Goal: Task Accomplishment & Management: Complete application form

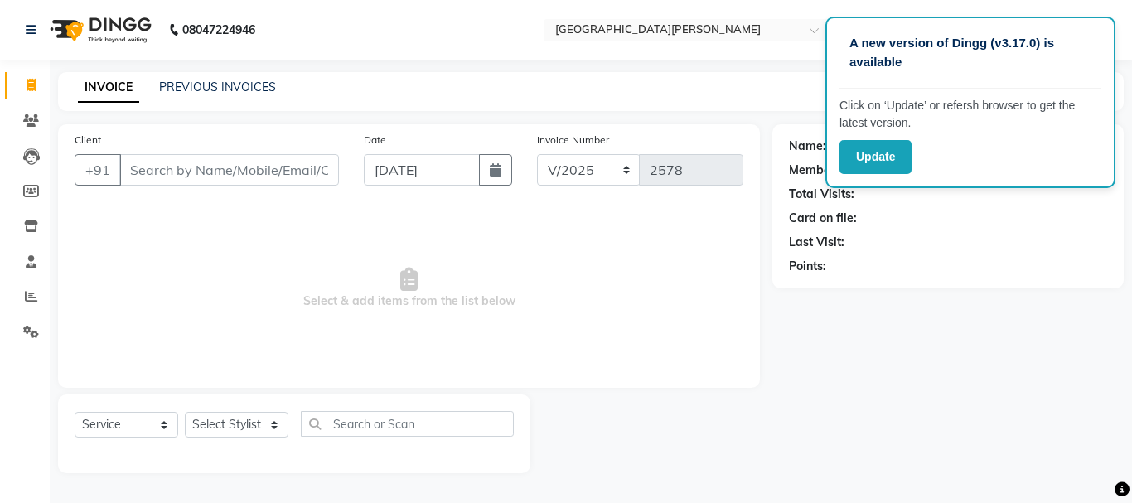
select select "service"
click at [249, 172] on input "Client" at bounding box center [229, 169] width 220 height 31
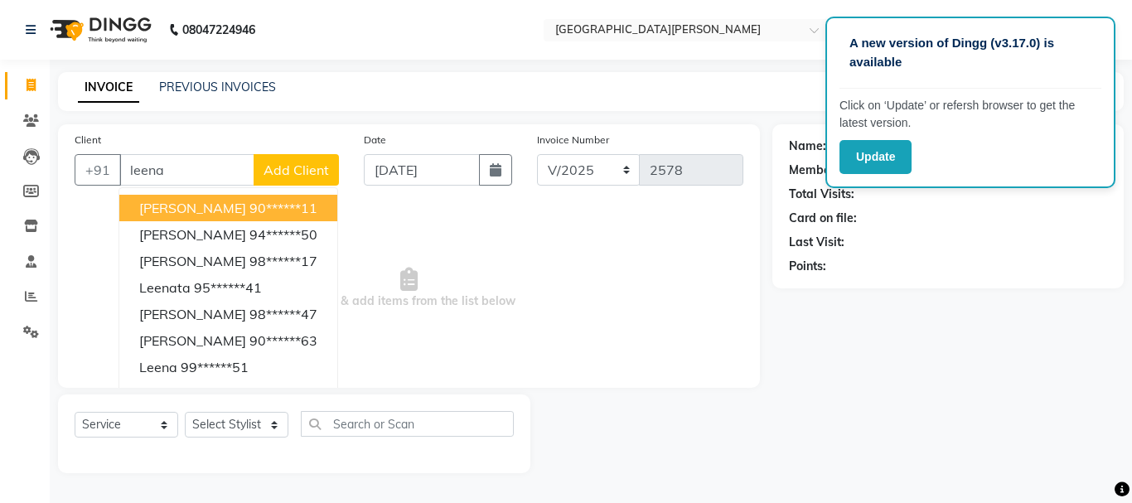
click at [186, 166] on input "leena" at bounding box center [186, 169] width 135 height 31
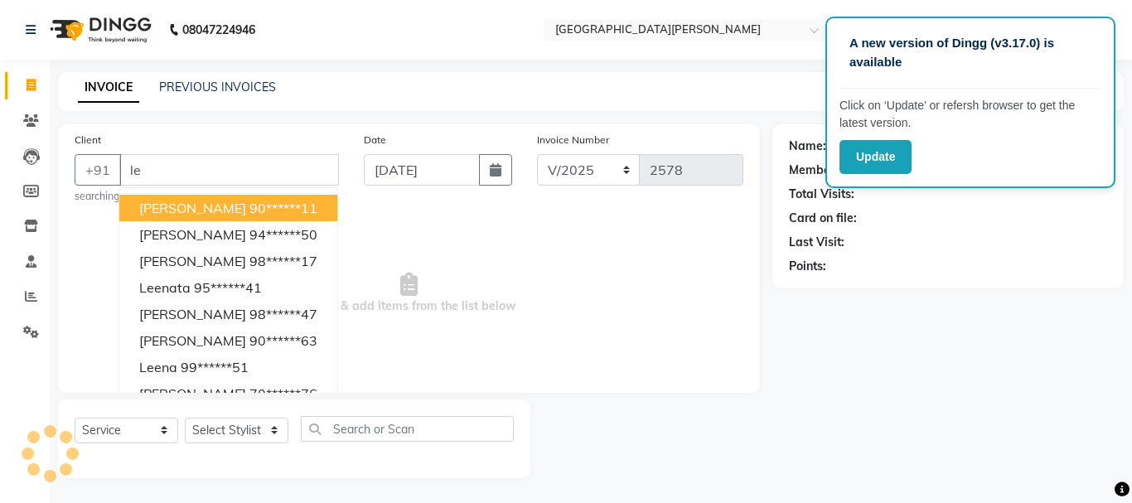
type input "l"
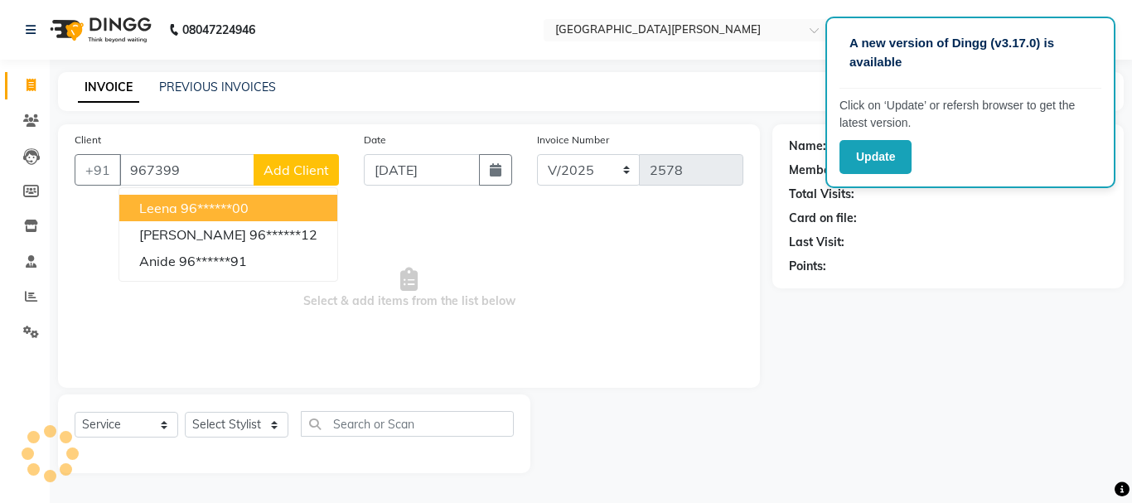
click at [168, 215] on span "leena" at bounding box center [158, 208] width 38 height 17
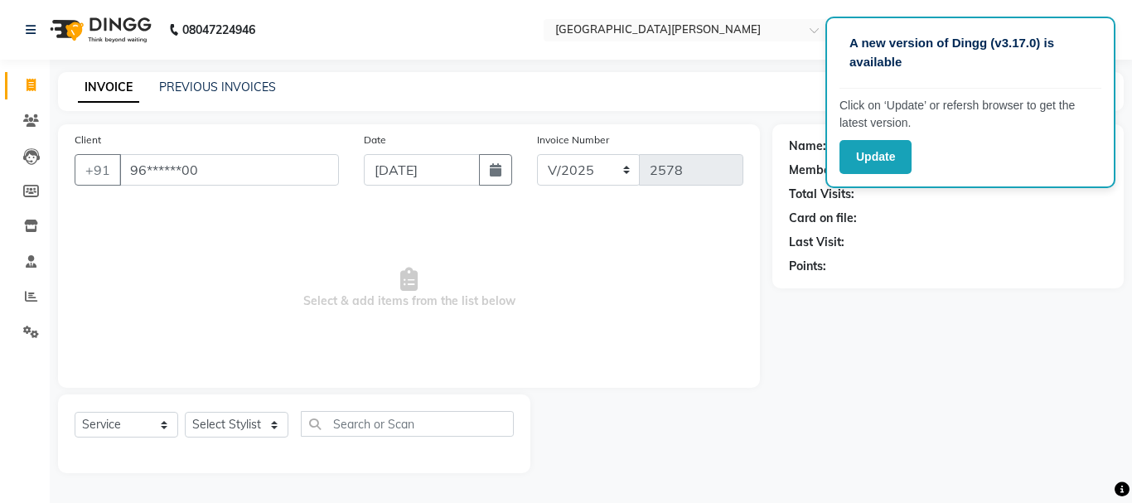
type input "96******00"
click at [276, 423] on select "Select Stylist [PERSON_NAME] [PERSON_NAME] [PERSON_NAME] [PERSON_NAME] [PERSON_…" at bounding box center [237, 425] width 104 height 26
select select "15252"
click at [185, 412] on select "Select Stylist [PERSON_NAME] [PERSON_NAME] [PERSON_NAME] [PERSON_NAME] [PERSON_…" at bounding box center [237, 425] width 104 height 26
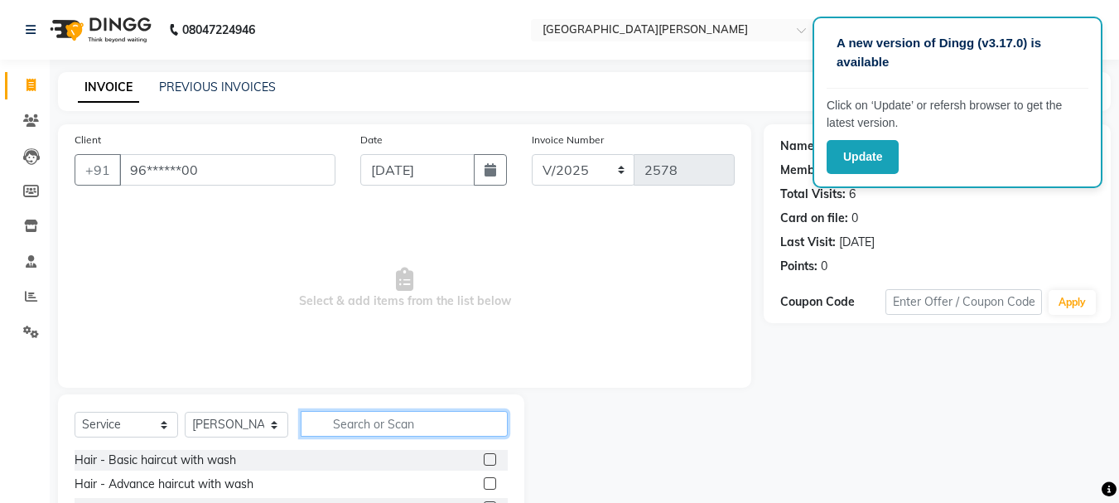
click at [361, 418] on input "text" at bounding box center [404, 424] width 207 height 26
type input "0"
type input "o2"
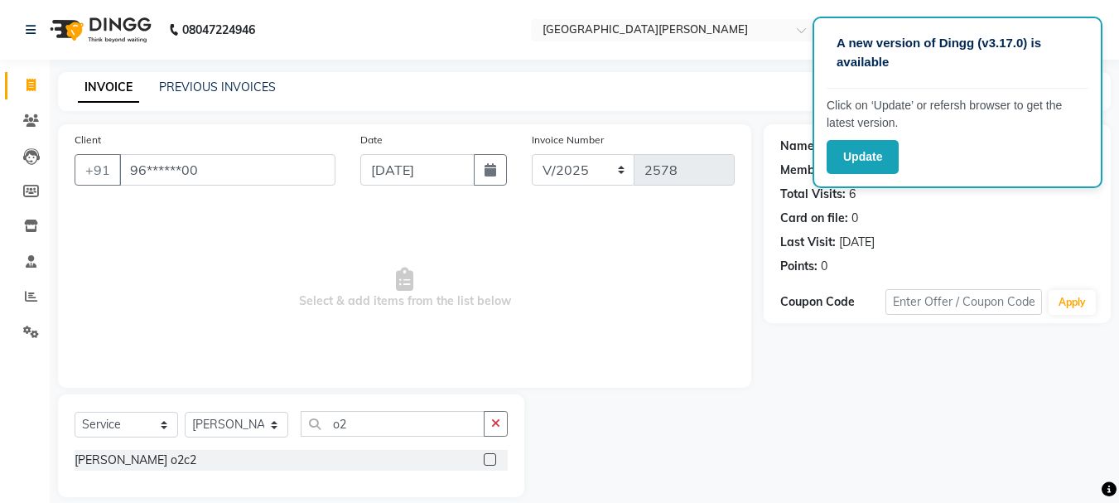
click at [492, 458] on label at bounding box center [490, 459] width 12 height 12
click at [492, 458] on input "checkbox" at bounding box center [489, 460] width 11 height 11
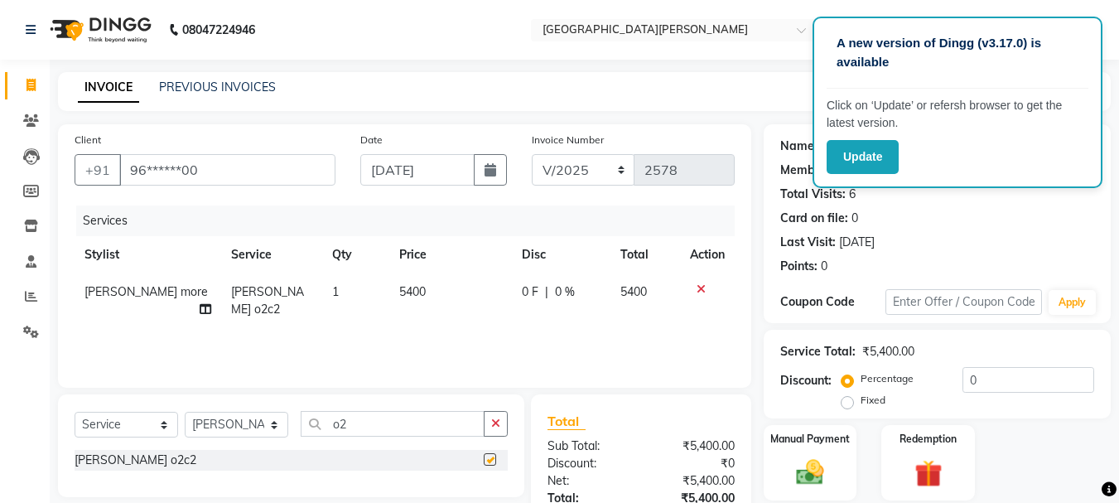
checkbox input "false"
click at [389, 273] on th "Price" at bounding box center [450, 254] width 123 height 37
click at [407, 295] on span "5400" at bounding box center [412, 291] width 27 height 15
select select "15252"
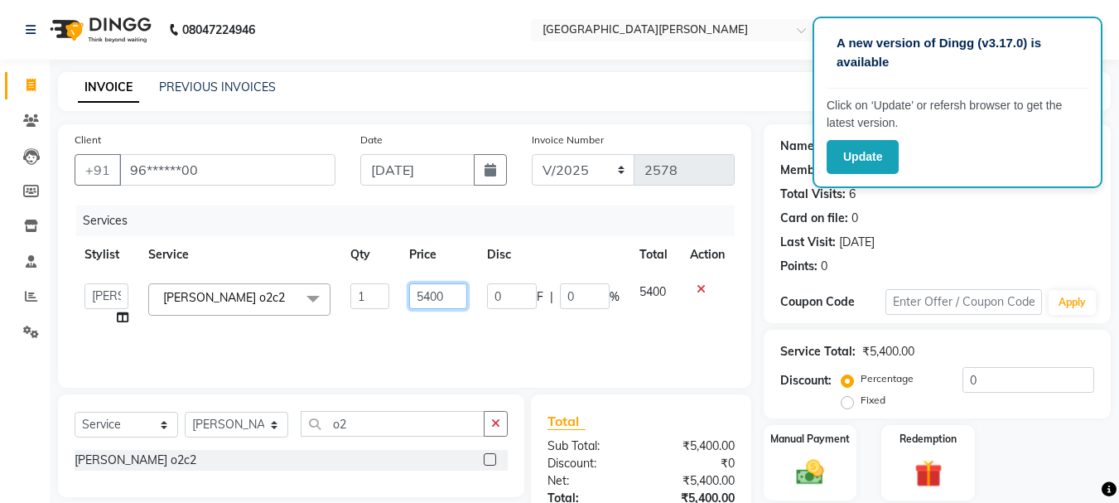
click at [431, 299] on input "5400" at bounding box center [437, 296] width 57 height 26
type input "5500"
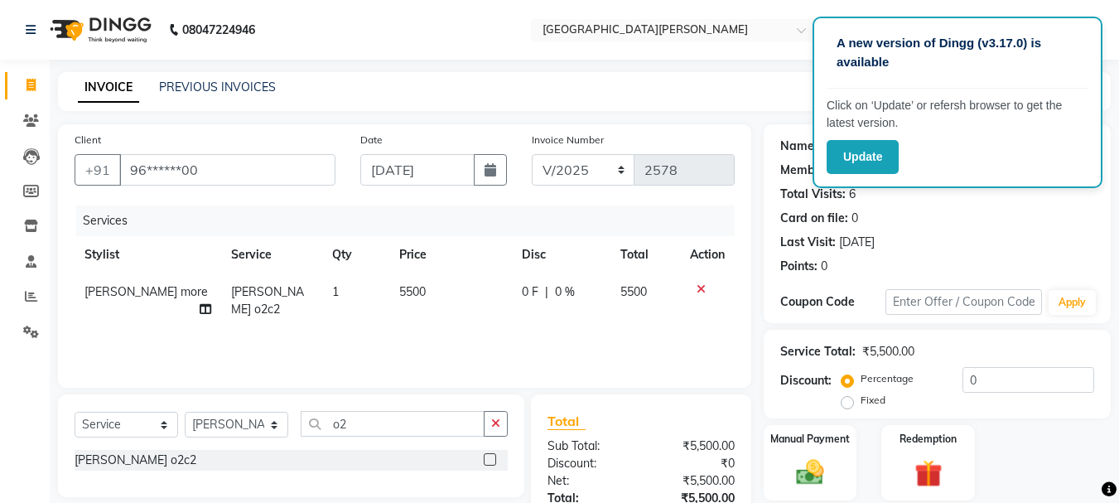
click at [533, 293] on div "0 F | 0 %" at bounding box center [561, 291] width 79 height 17
select select "15252"
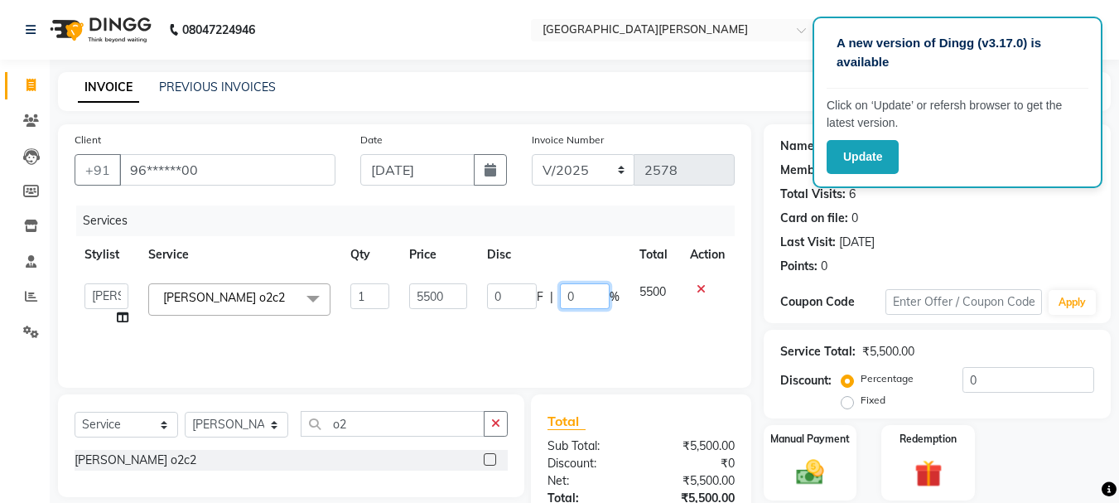
click at [582, 299] on input "0" at bounding box center [585, 296] width 50 height 26
type input "20"
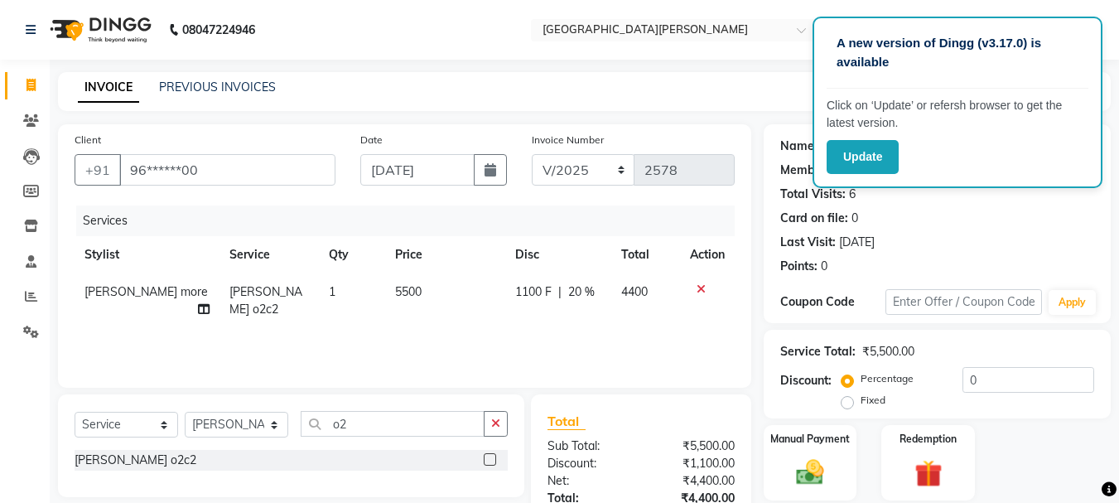
click at [563, 337] on div "Services Stylist Service Qty Price Disc Total Action [PERSON_NAME] more [PERSON…" at bounding box center [405, 288] width 660 height 166
click at [575, 286] on span "20 %" at bounding box center [581, 291] width 27 height 17
select select "15252"
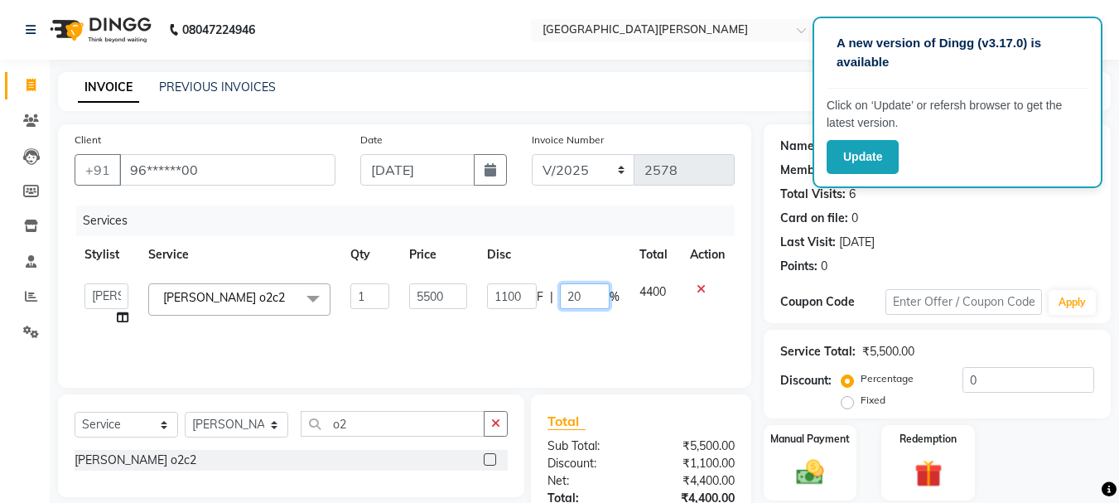
click at [583, 292] on input "20" at bounding box center [585, 296] width 50 height 26
type input "25"
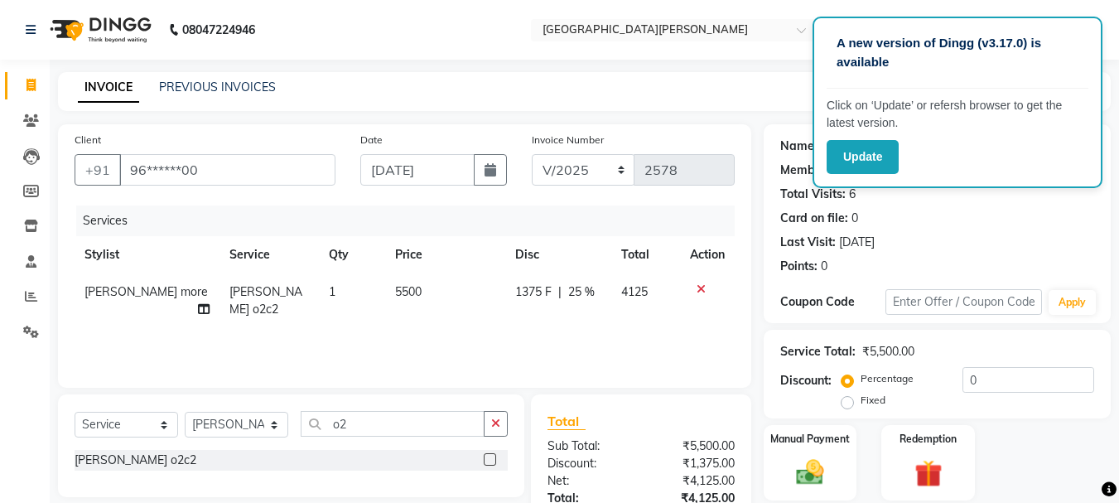
click at [576, 336] on div "Services Stylist Service Qty Price Disc Total Action [PERSON_NAME] more [PERSON…" at bounding box center [405, 288] width 660 height 166
click at [492, 423] on icon "button" at bounding box center [495, 424] width 9 height 12
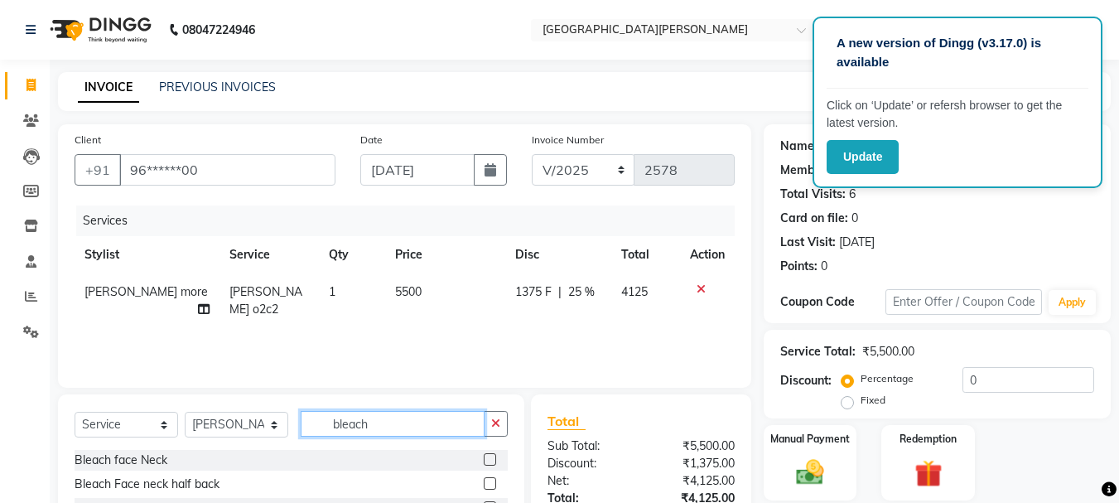
type input "bleach"
click at [484, 456] on label at bounding box center [490, 459] width 12 height 12
click at [484, 456] on input "checkbox" at bounding box center [489, 460] width 11 height 11
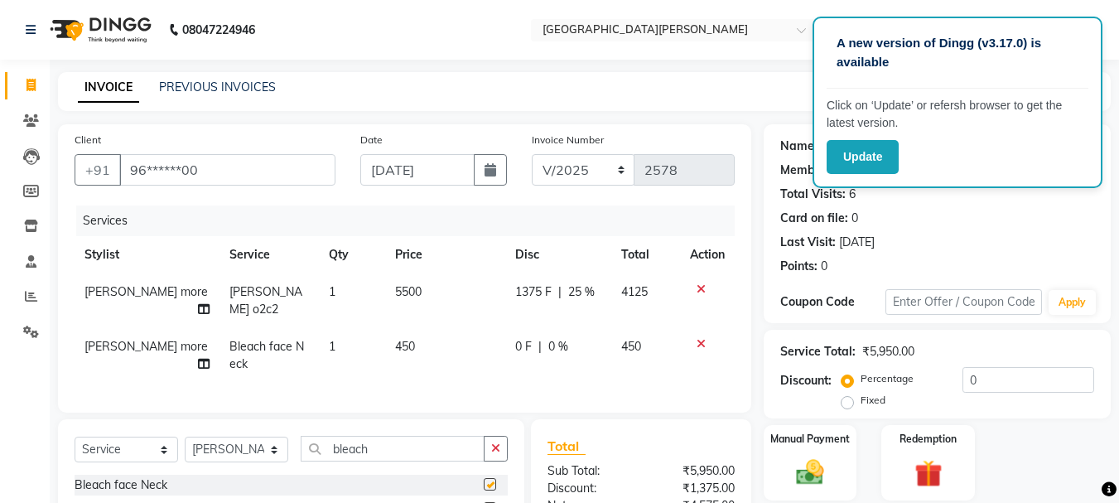
checkbox input "false"
click at [399, 328] on td "450" at bounding box center [445, 355] width 120 height 55
select select "15252"
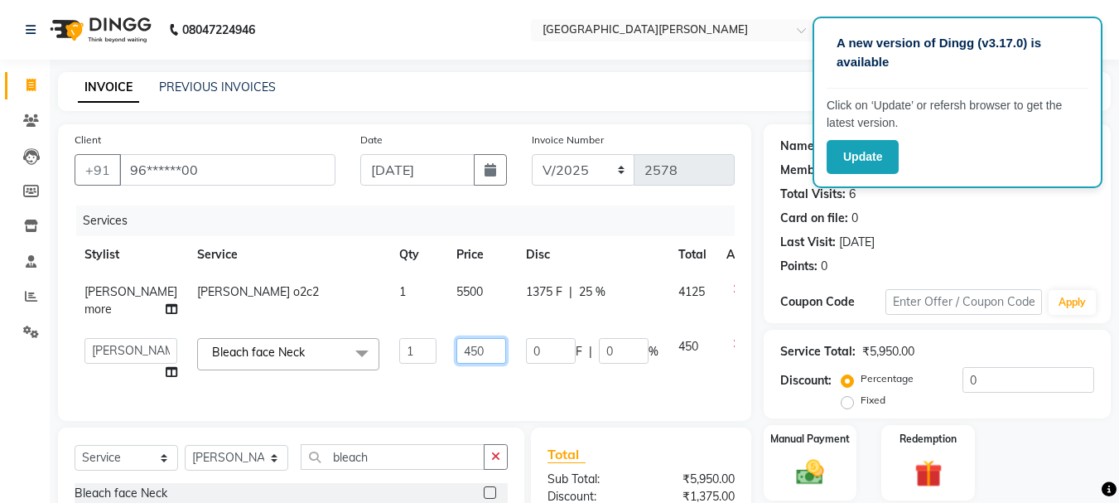
click at [456, 347] on input "450" at bounding box center [481, 351] width 50 height 26
type input "550"
click at [423, 382] on div "Services Stylist Service Qty Price Disc Total Action [PERSON_NAME] more [PERSON…" at bounding box center [405, 304] width 660 height 199
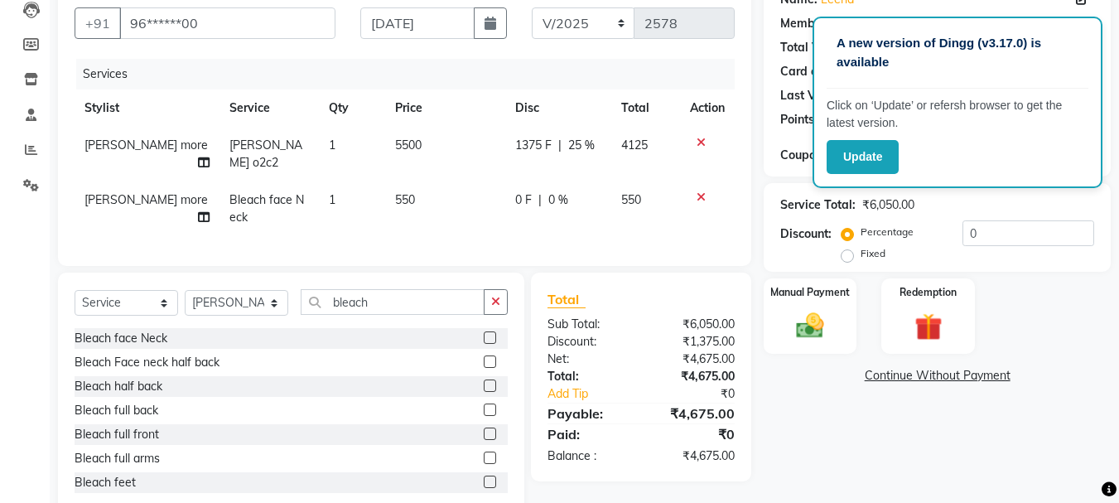
scroll to position [181, 0]
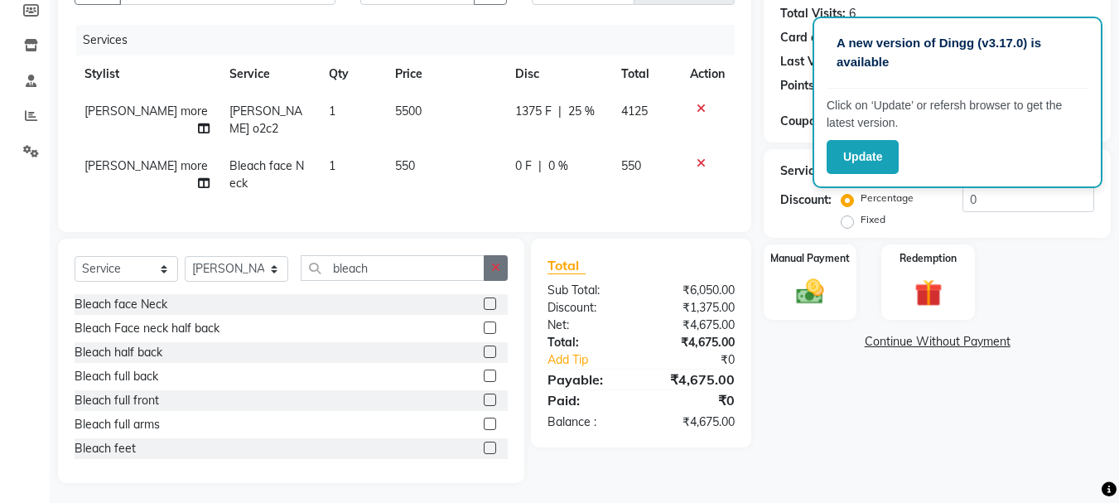
click at [492, 268] on button "button" at bounding box center [496, 268] width 24 height 26
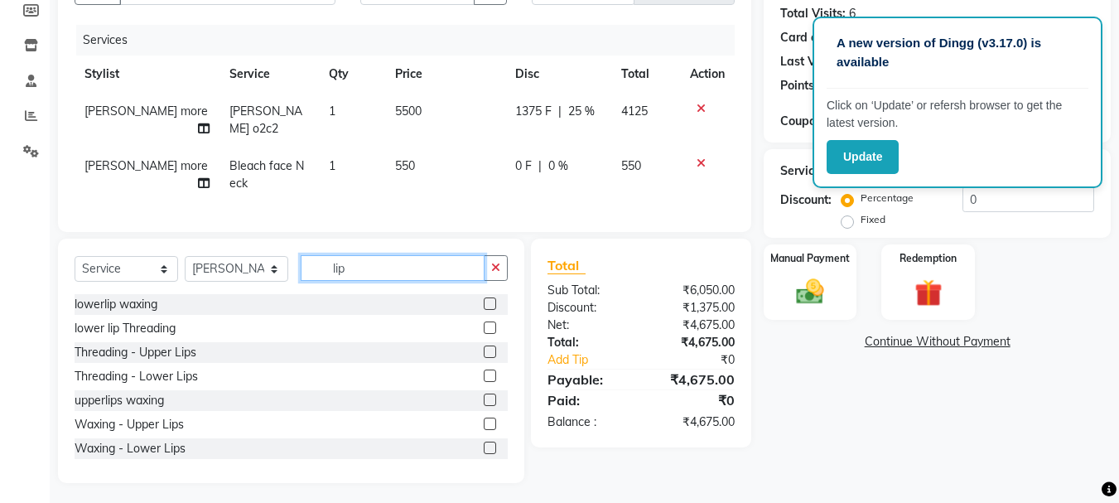
type input "lip"
click at [484, 297] on label at bounding box center [490, 303] width 12 height 12
click at [484, 299] on input "checkbox" at bounding box center [489, 304] width 11 height 11
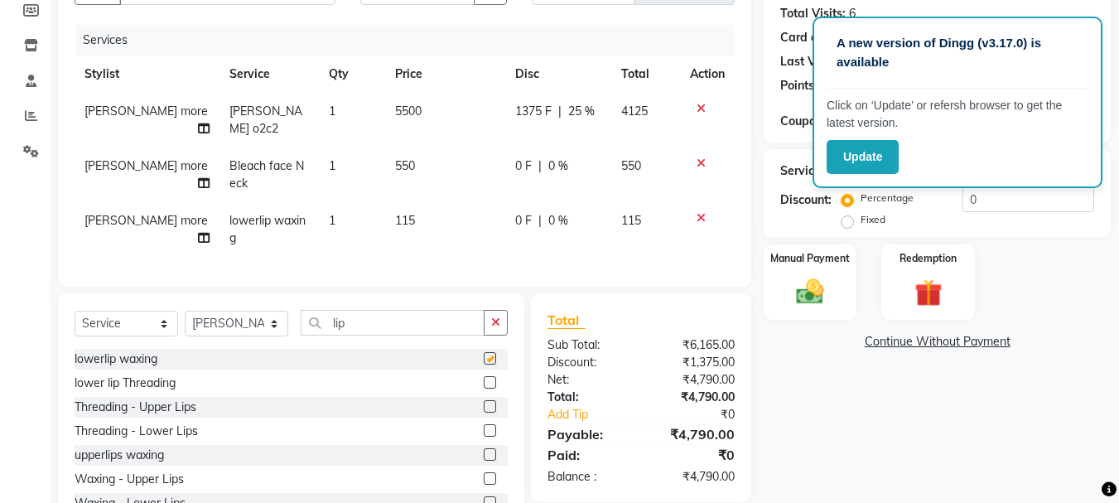
checkbox input "false"
click at [491, 316] on icon "button" at bounding box center [495, 322] width 9 height 12
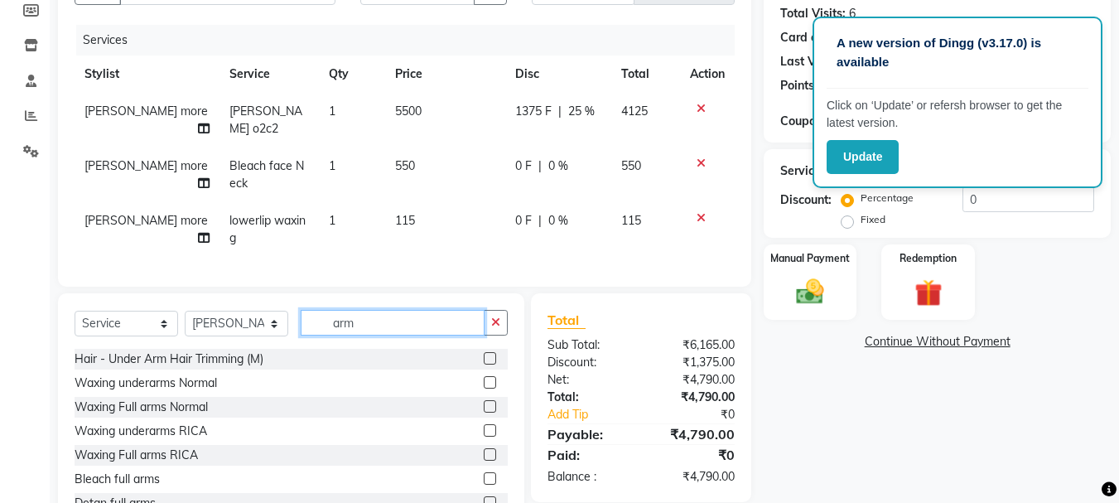
type input "arm"
click at [484, 426] on label at bounding box center [490, 430] width 12 height 12
click at [484, 426] on input "checkbox" at bounding box center [489, 431] width 11 height 11
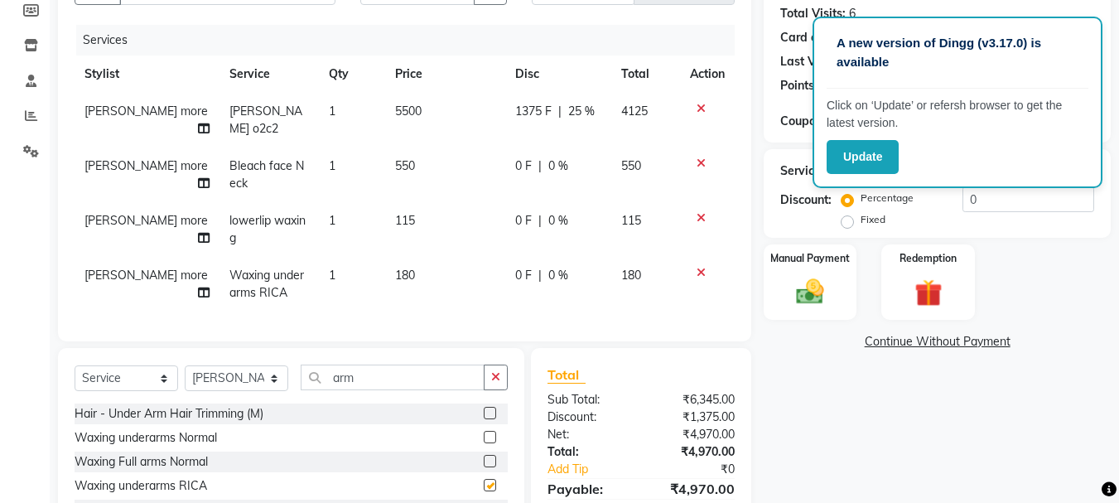
checkbox input "false"
click at [842, 295] on div "Manual Payment" at bounding box center [810, 282] width 97 height 79
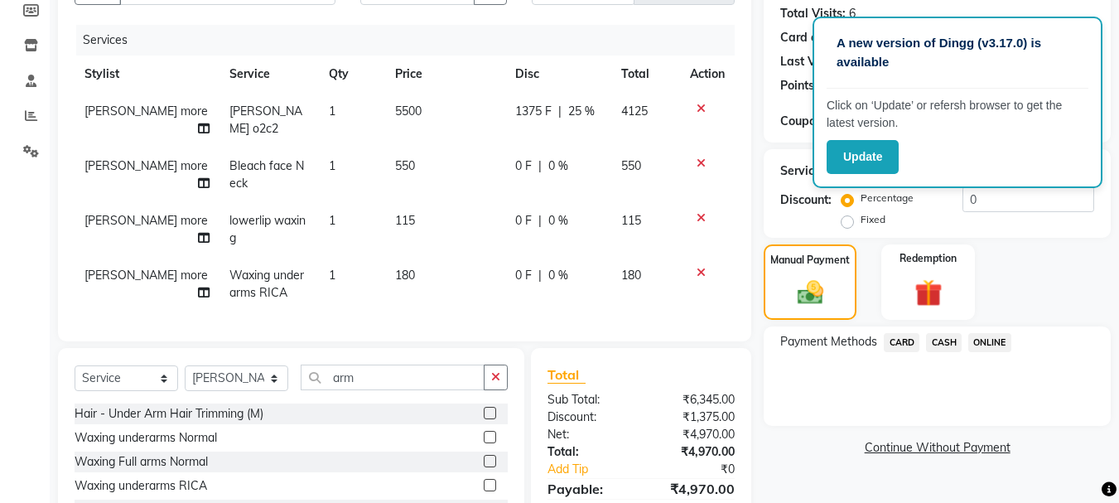
click at [939, 343] on span "CASH" at bounding box center [944, 342] width 36 height 19
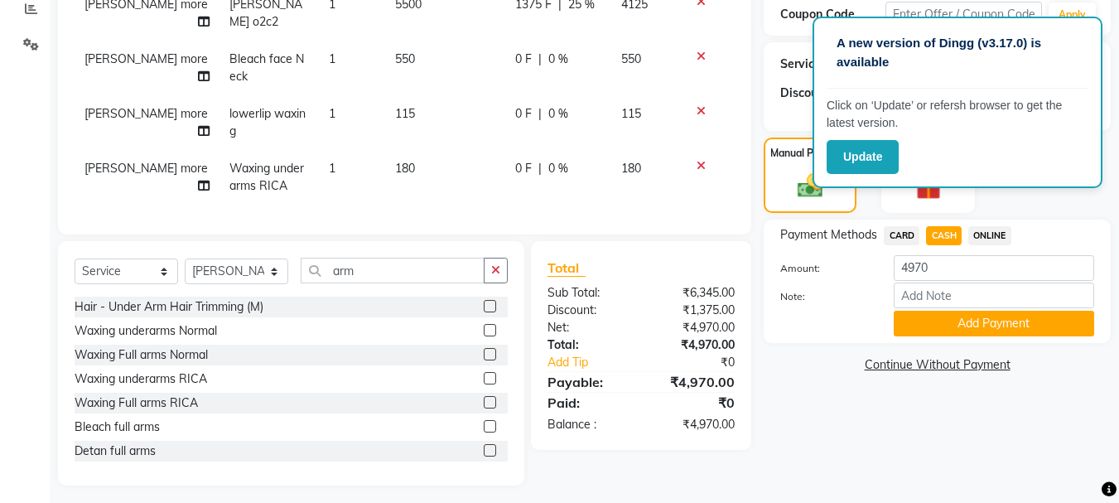
scroll to position [290, 0]
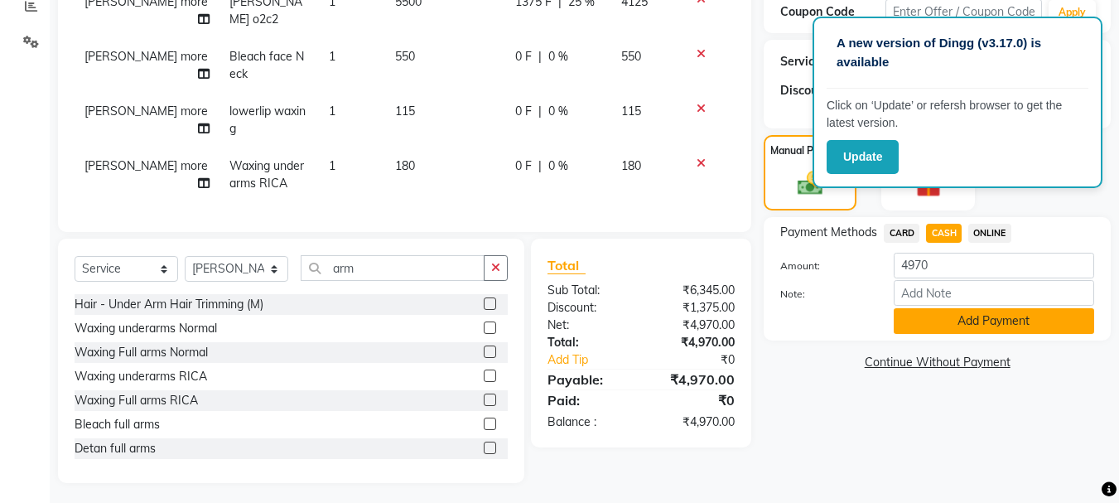
click at [939, 325] on button "Add Payment" at bounding box center [994, 321] width 200 height 26
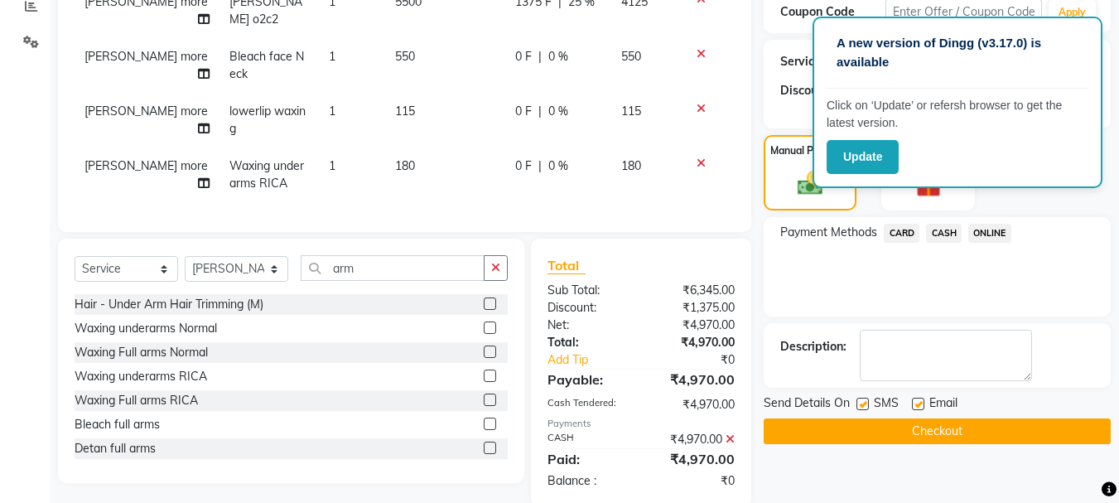
click at [828, 438] on button "Checkout" at bounding box center [937, 431] width 347 height 26
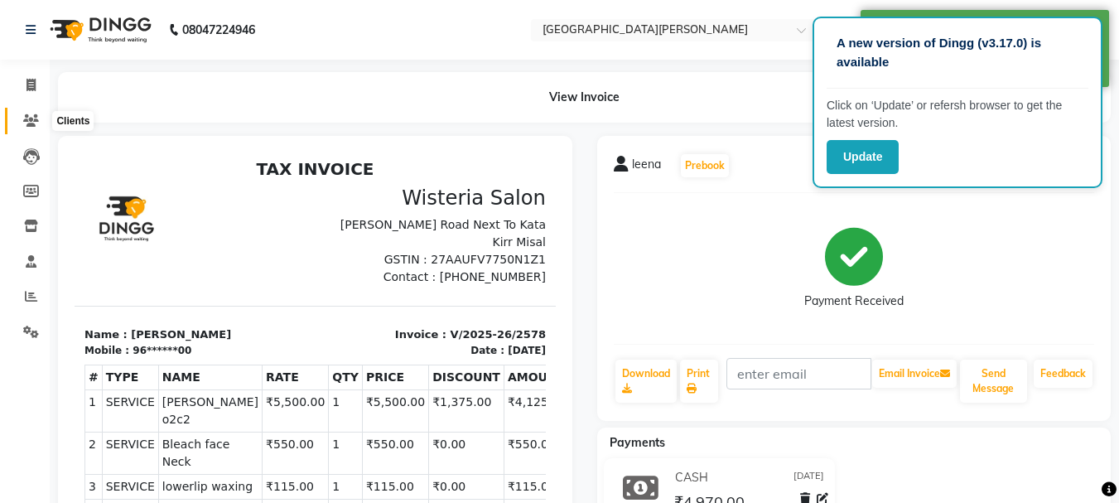
click at [33, 118] on icon at bounding box center [31, 120] width 16 height 12
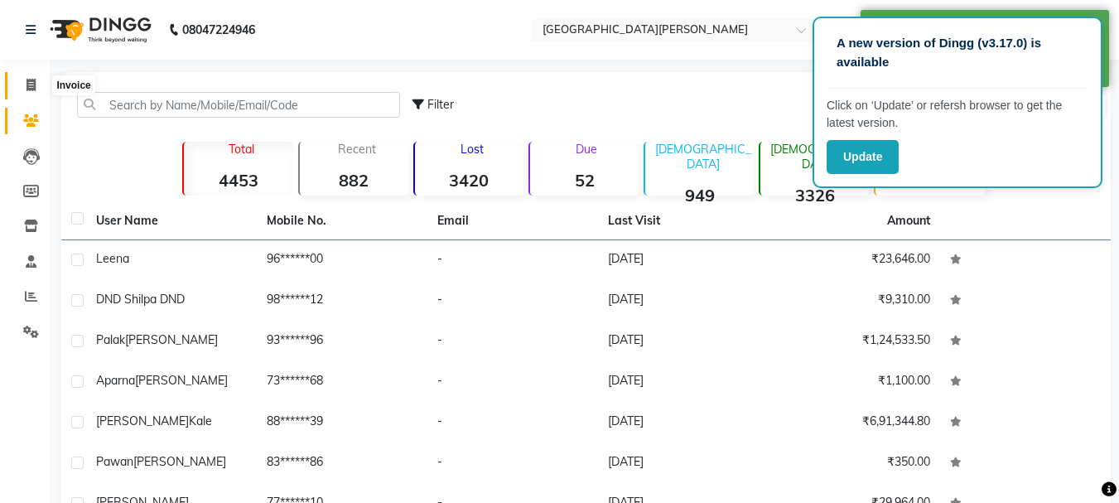
click at [30, 89] on icon at bounding box center [31, 85] width 9 height 12
select select "service"
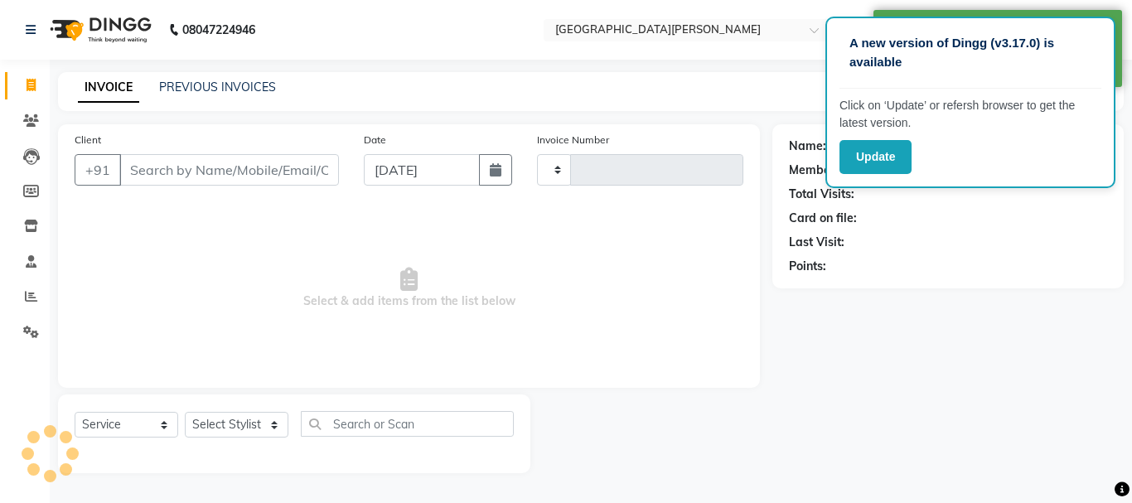
type input "2579"
select select "911"
click at [385, 168] on input "[DATE]" at bounding box center [422, 169] width 116 height 31
select select "9"
select select "2025"
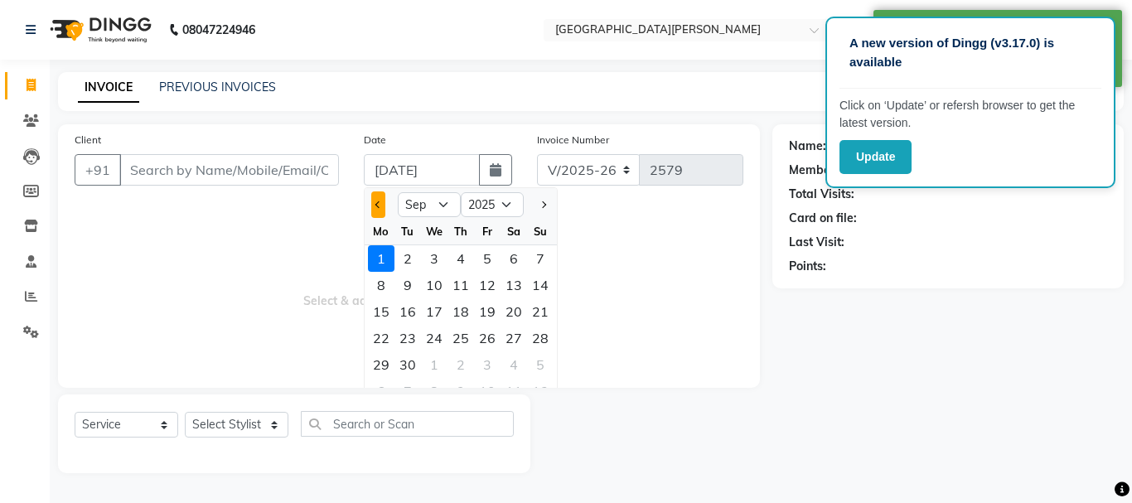
click at [379, 205] on span "Previous month" at bounding box center [378, 204] width 7 height 7
select select "8"
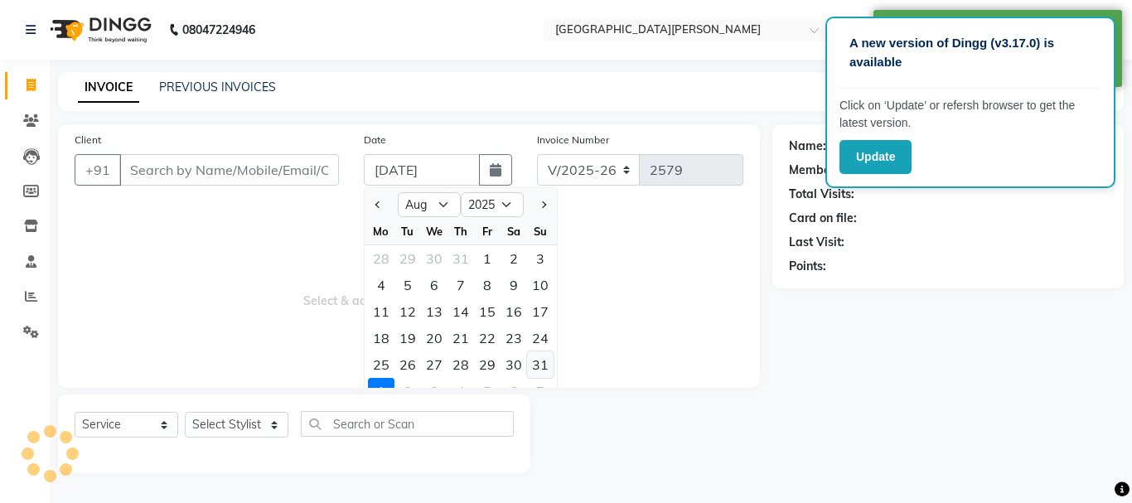
click at [534, 367] on div "31" at bounding box center [540, 364] width 27 height 27
type input "[DATE]"
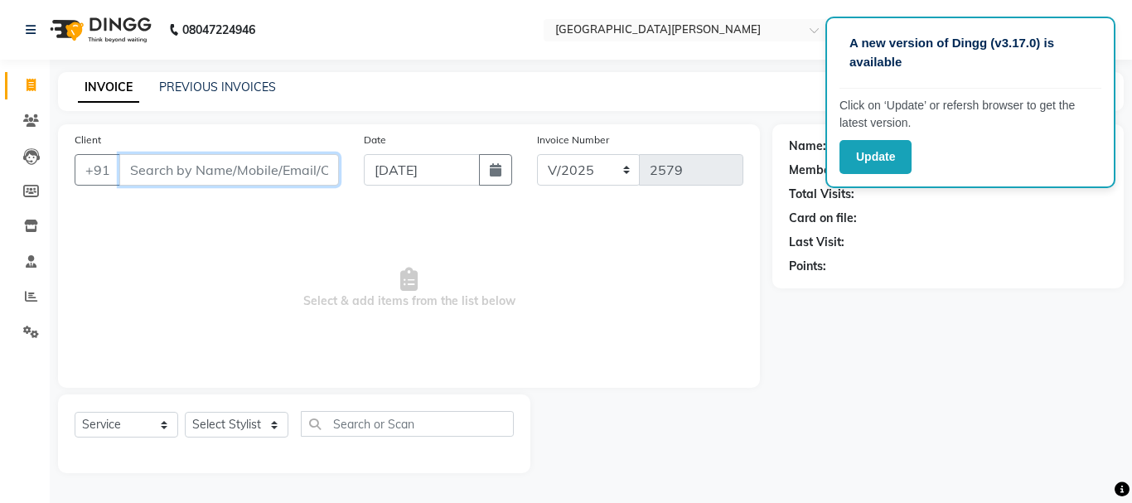
click at [199, 177] on input "Client" at bounding box center [229, 169] width 220 height 31
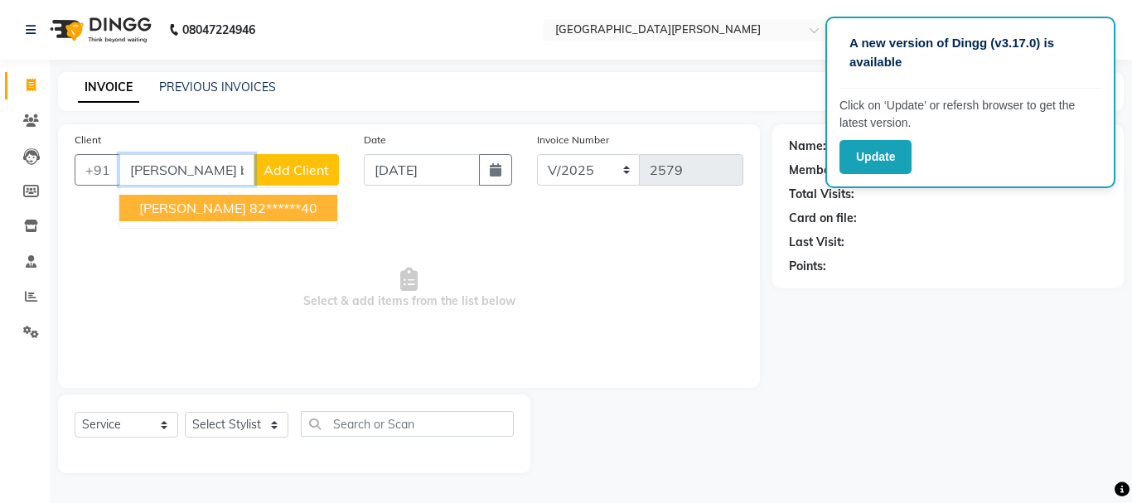
click at [200, 210] on span "[PERSON_NAME]" at bounding box center [192, 208] width 107 height 17
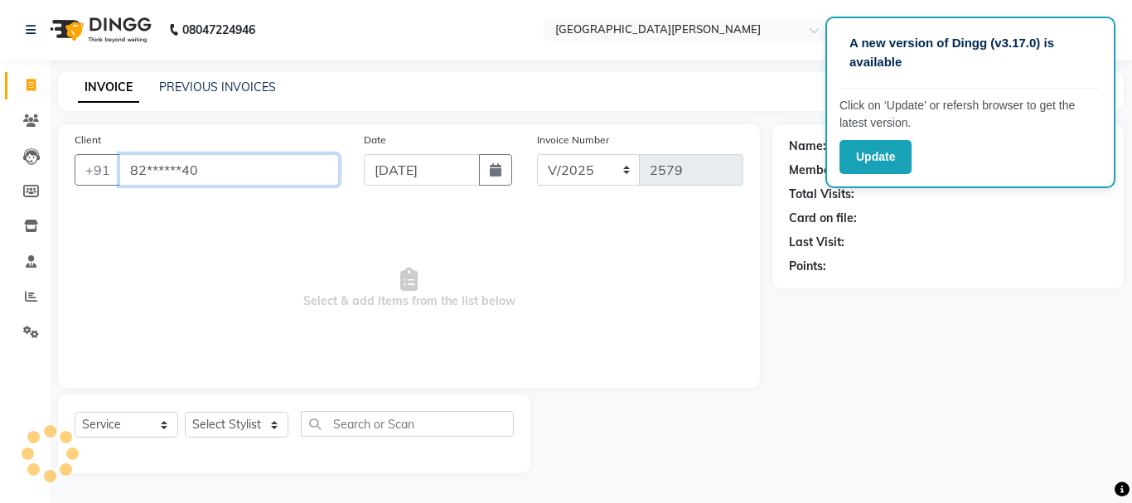
type input "82******40"
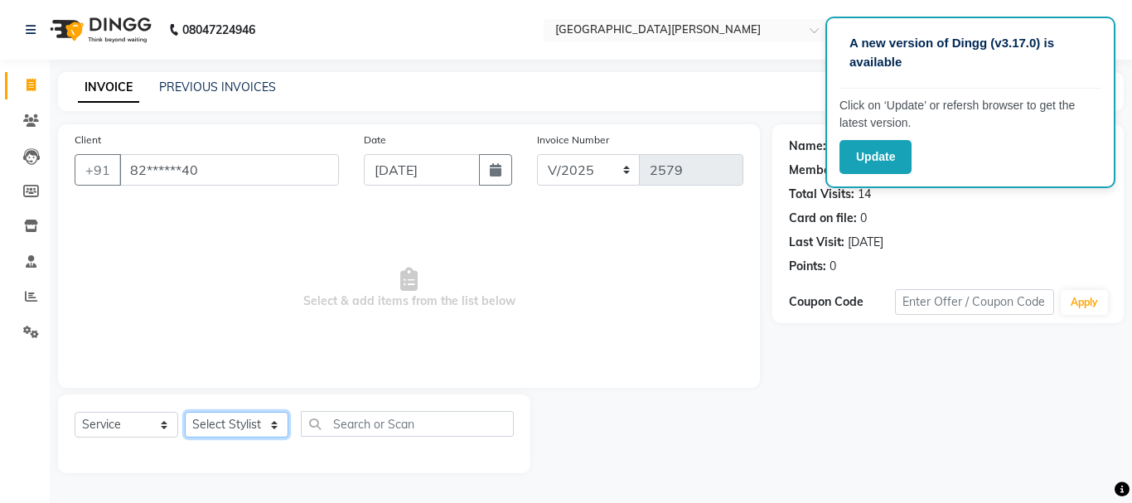
click at [276, 426] on select "Select Stylist [PERSON_NAME] [PERSON_NAME] [PERSON_NAME] [PERSON_NAME] [PERSON_…" at bounding box center [237, 425] width 104 height 26
select select "60169"
click at [185, 412] on select "Select Stylist [PERSON_NAME] [PERSON_NAME] [PERSON_NAME] [PERSON_NAME] [PERSON_…" at bounding box center [237, 425] width 104 height 26
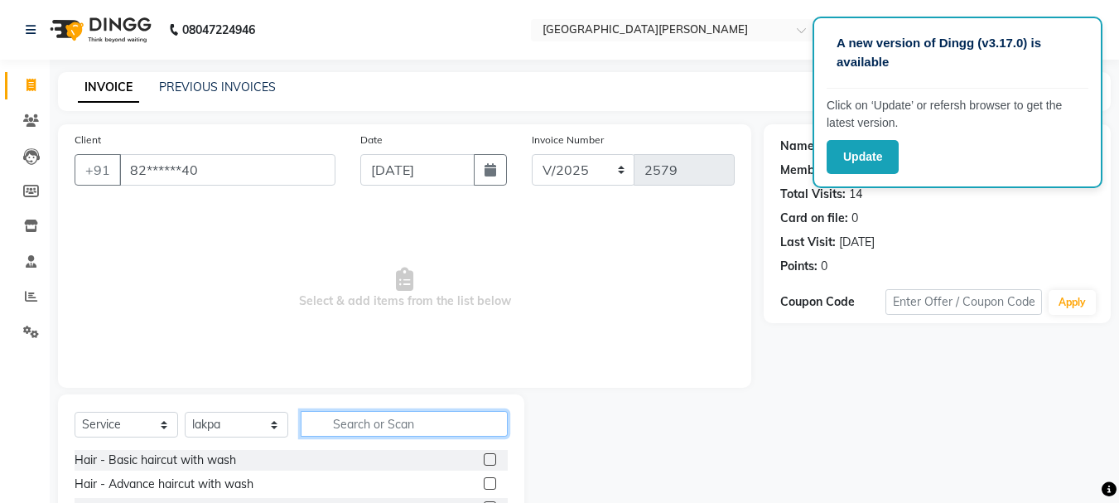
click at [382, 423] on input "text" at bounding box center [404, 424] width 207 height 26
type input "arm"
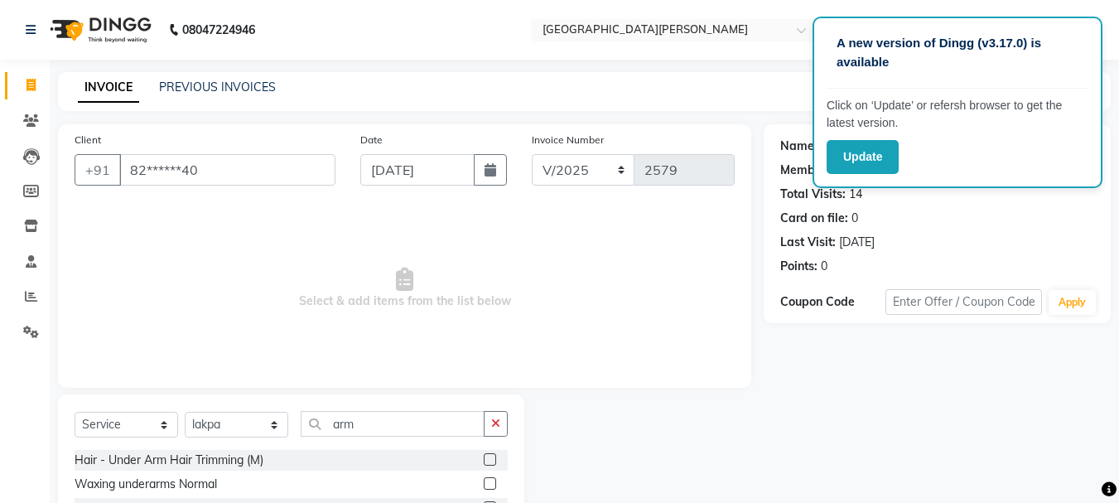
click at [484, 486] on label at bounding box center [490, 483] width 12 height 12
click at [484, 486] on input "checkbox" at bounding box center [489, 484] width 11 height 11
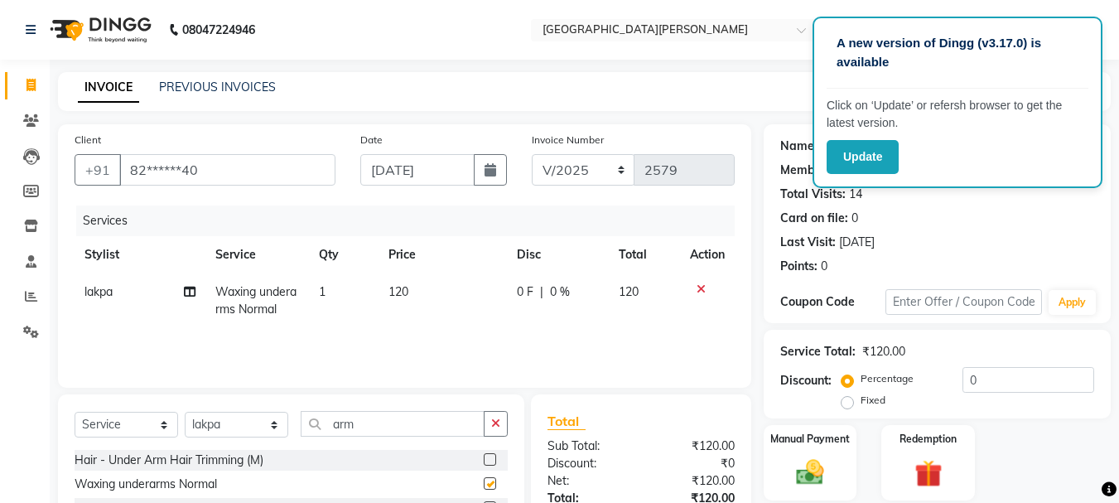
checkbox input "false"
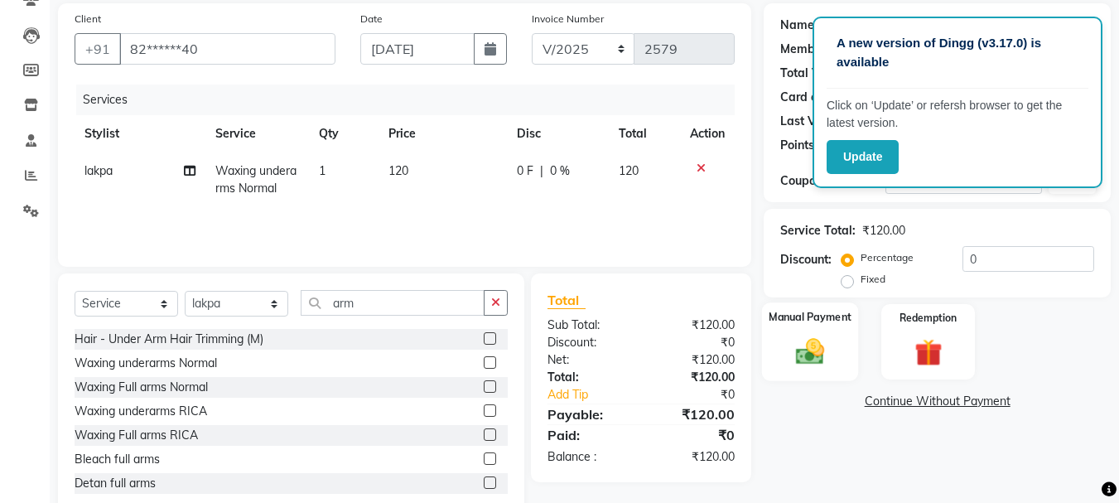
scroll to position [161, 0]
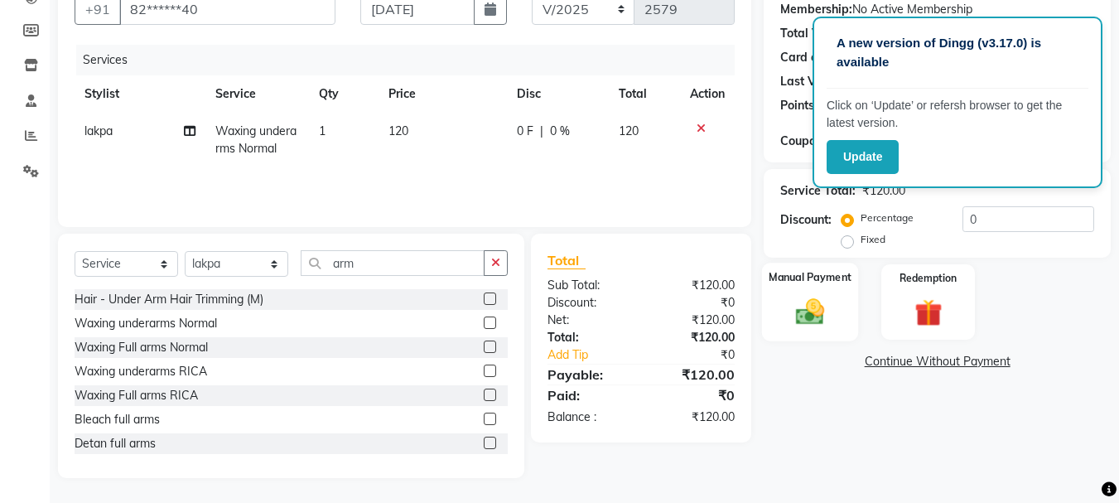
click at [813, 301] on img at bounding box center [810, 311] width 46 height 33
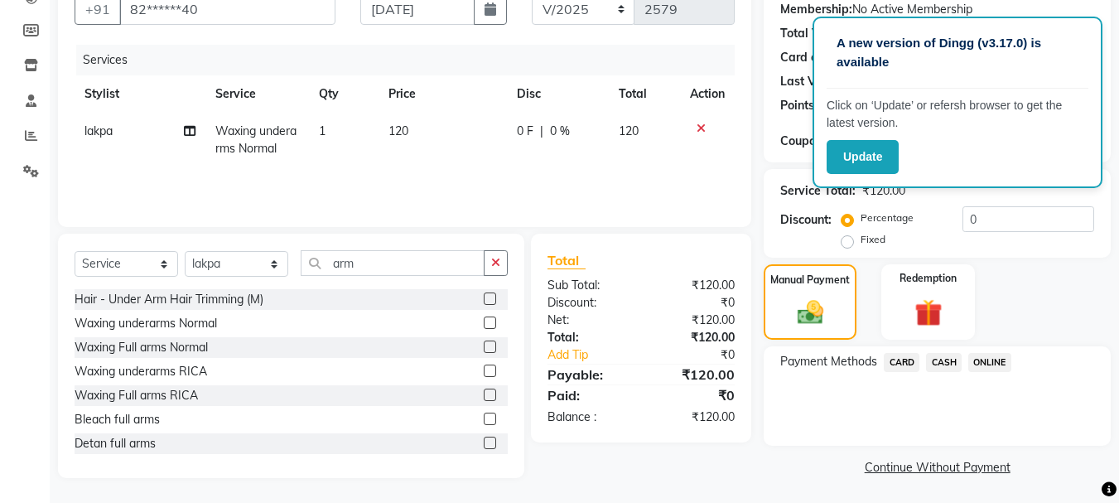
click at [988, 360] on span "ONLINE" at bounding box center [989, 362] width 43 height 19
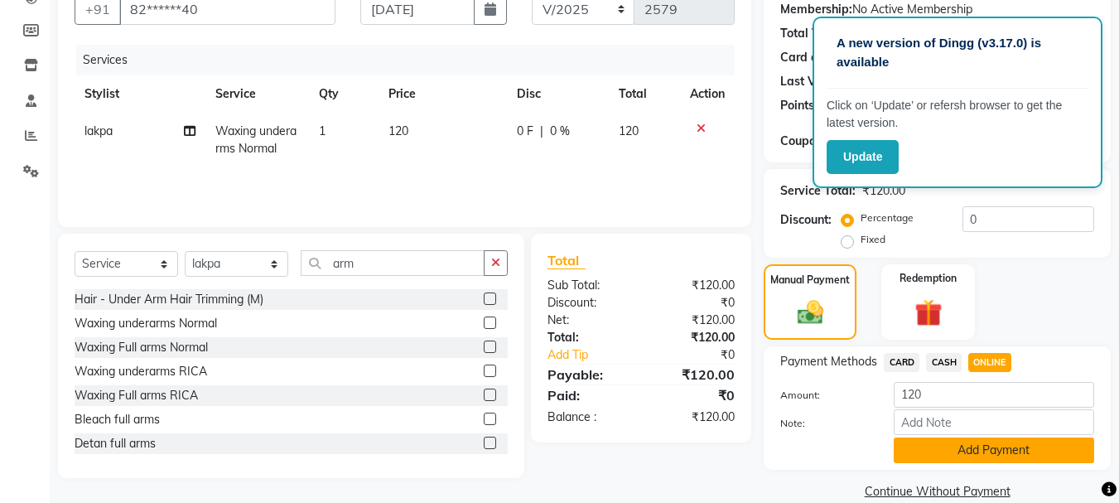
click at [930, 456] on button "Add Payment" at bounding box center [994, 450] width 200 height 26
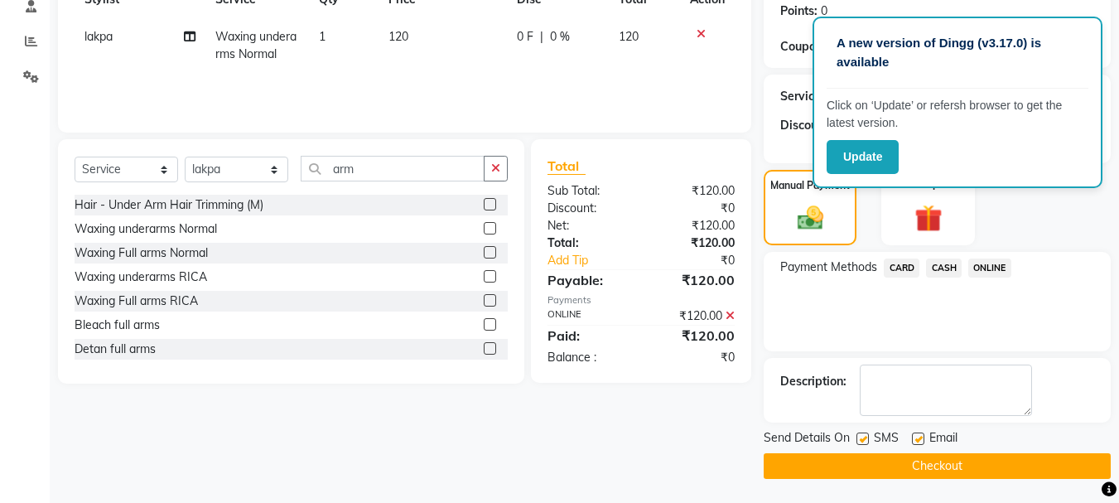
scroll to position [256, 0]
click at [914, 465] on button "Checkout" at bounding box center [937, 465] width 347 height 26
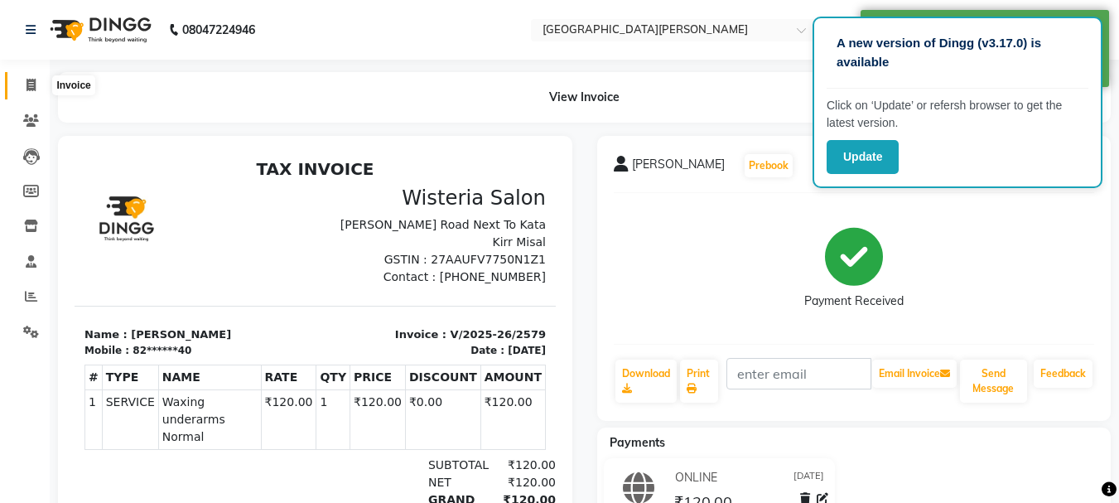
click at [31, 90] on icon at bounding box center [31, 85] width 9 height 12
select select "service"
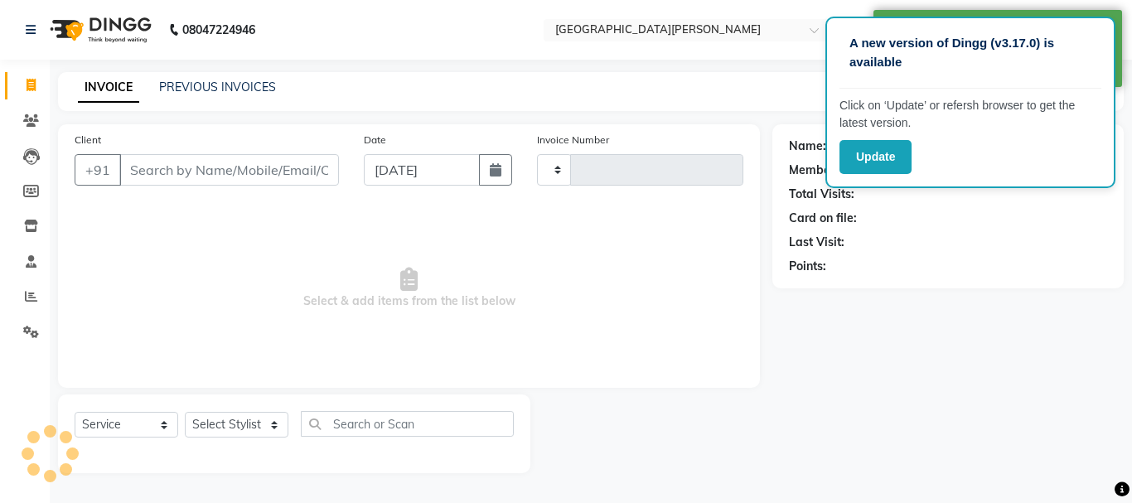
type input "2580"
click at [412, 171] on input "[DATE]" at bounding box center [422, 169] width 116 height 31
select select "911"
select select "9"
select select "2025"
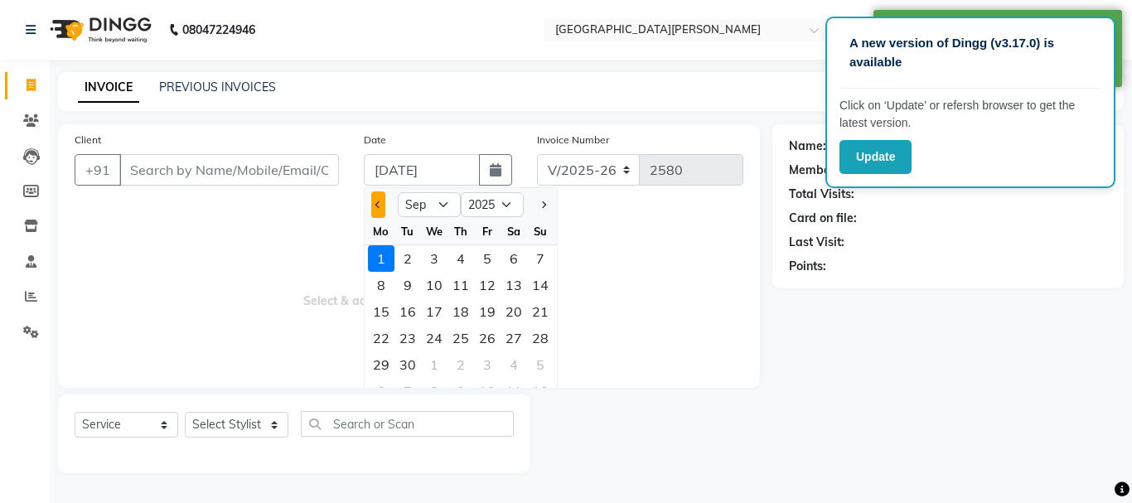
click at [380, 209] on button "Previous month" at bounding box center [378, 204] width 14 height 27
select select "8"
click at [540, 375] on div "31" at bounding box center [540, 364] width 27 height 27
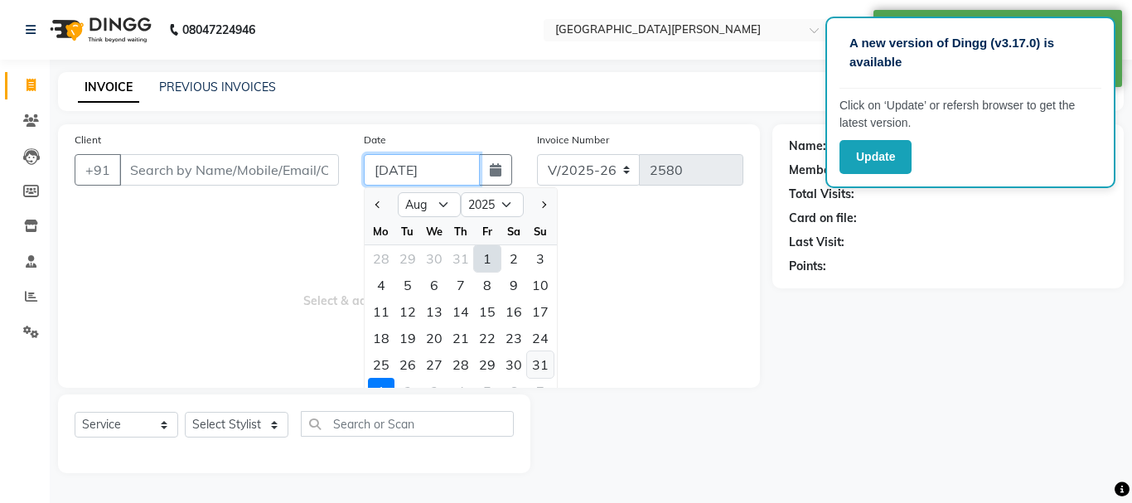
type input "[DATE]"
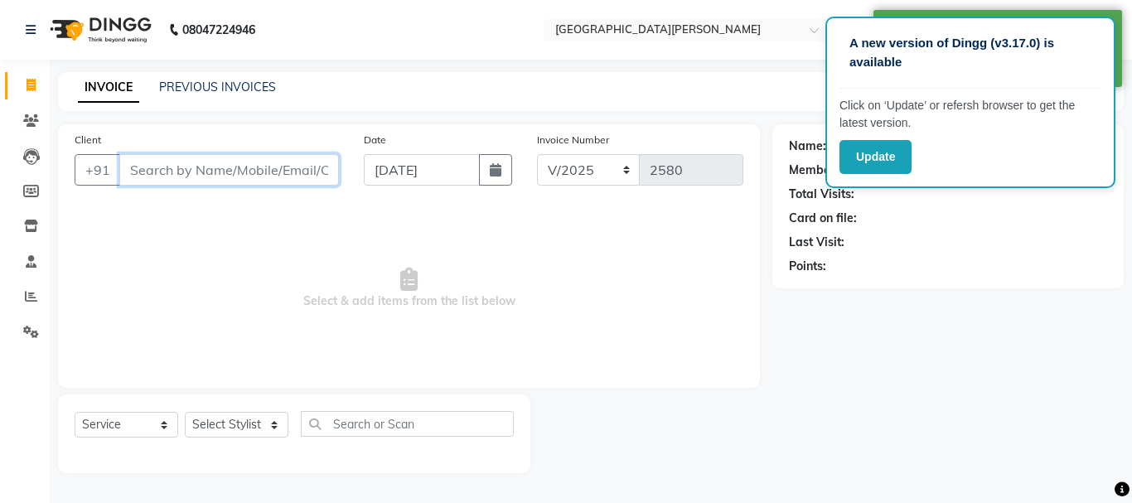
click at [230, 166] on input "Client" at bounding box center [229, 169] width 220 height 31
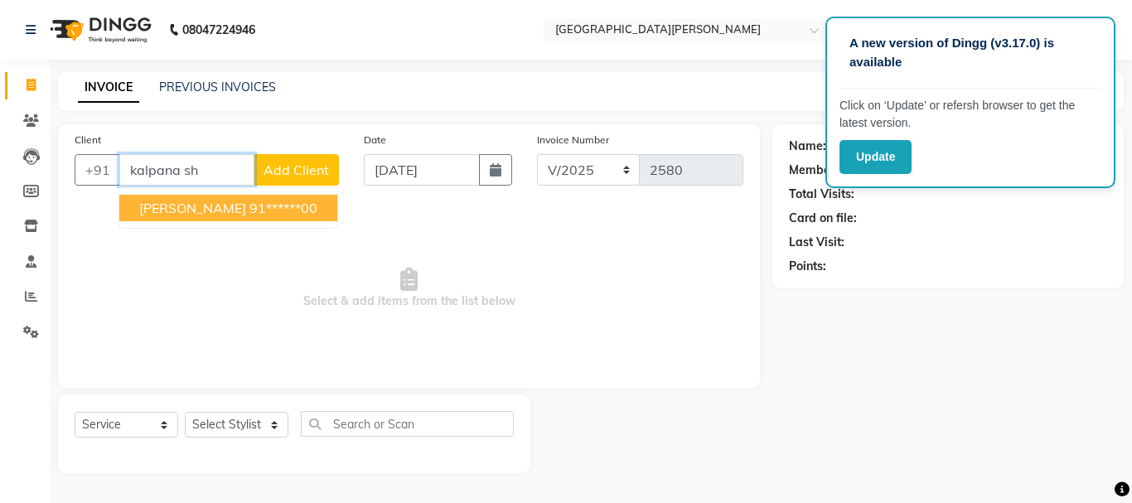
click at [229, 210] on span "[PERSON_NAME]" at bounding box center [192, 208] width 107 height 17
type input "91******00"
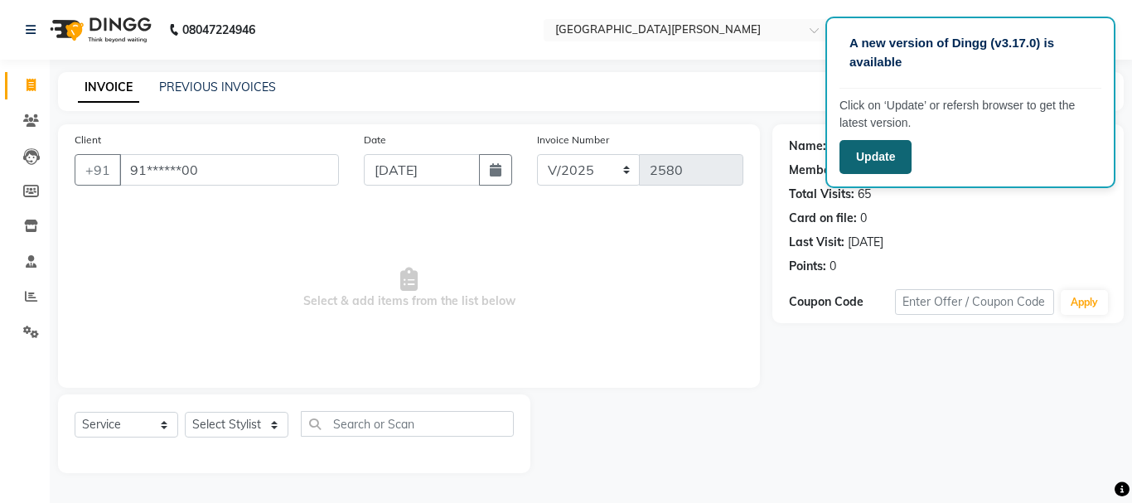
click at [899, 156] on button "Update" at bounding box center [875, 157] width 72 height 34
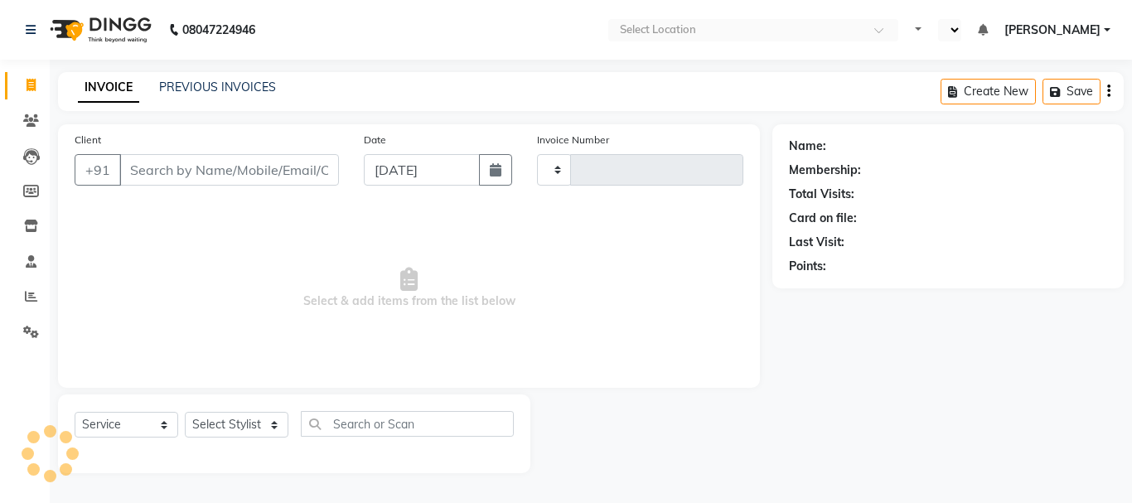
select select "service"
select select "en"
select select "911"
type input "2580"
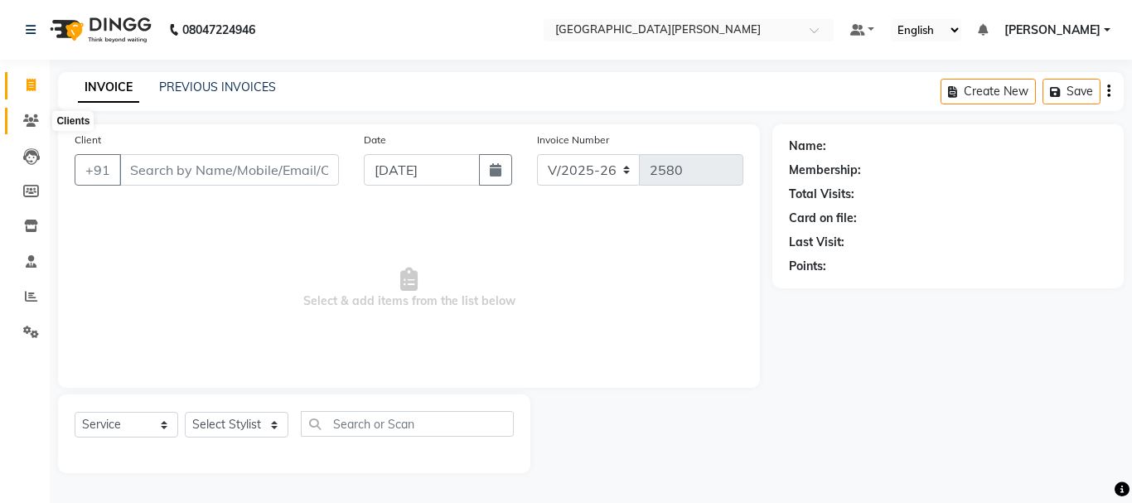
click at [35, 121] on icon at bounding box center [31, 120] width 16 height 12
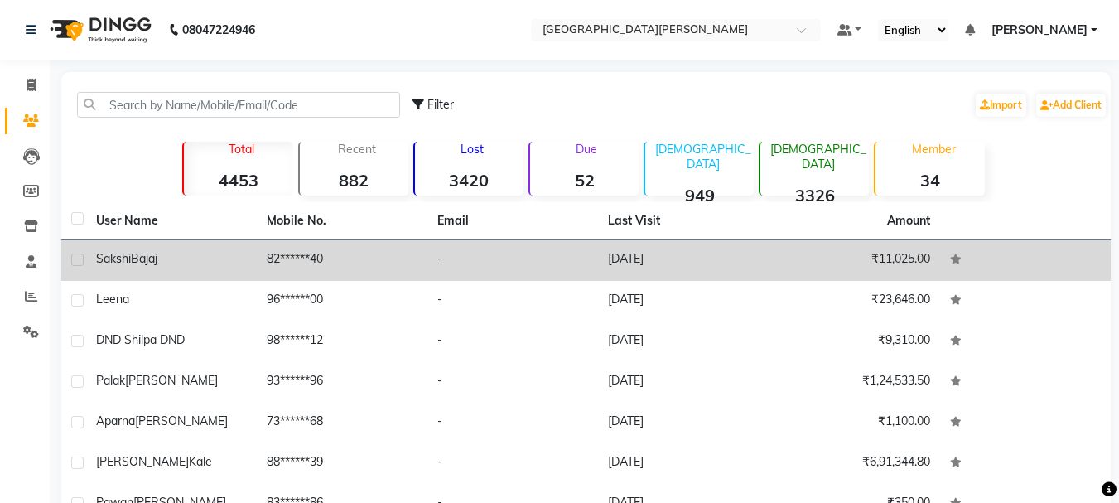
click at [275, 259] on td "82******40" at bounding box center [342, 260] width 171 height 41
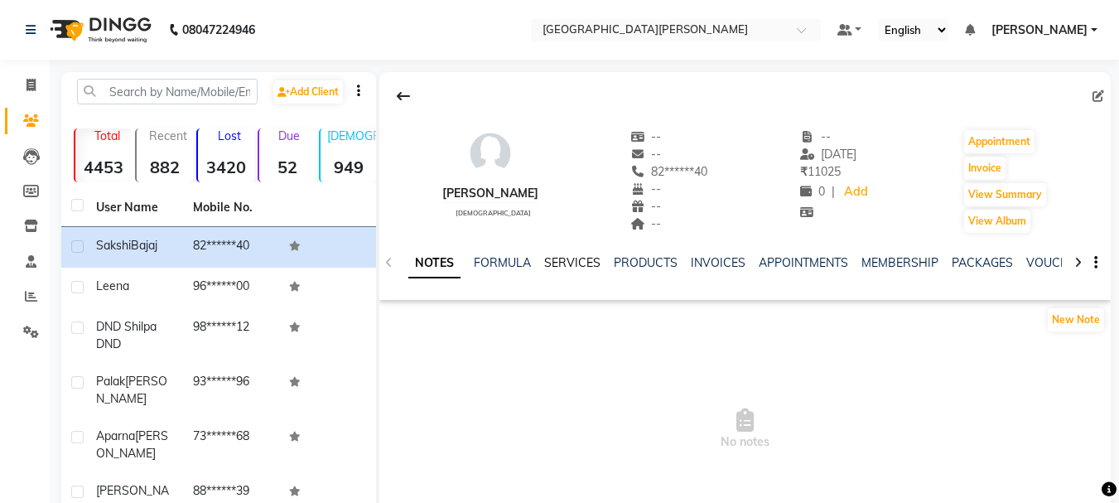
click at [573, 261] on link "SERVICES" at bounding box center [572, 262] width 56 height 15
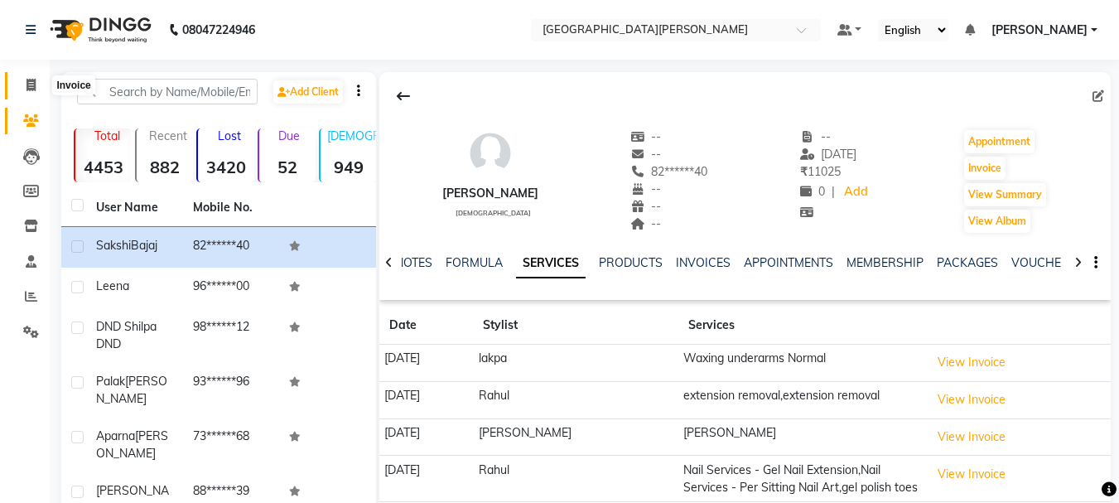
click at [35, 81] on icon at bounding box center [31, 85] width 9 height 12
select select "911"
select select "service"
